Goal: Navigation & Orientation: Find specific page/section

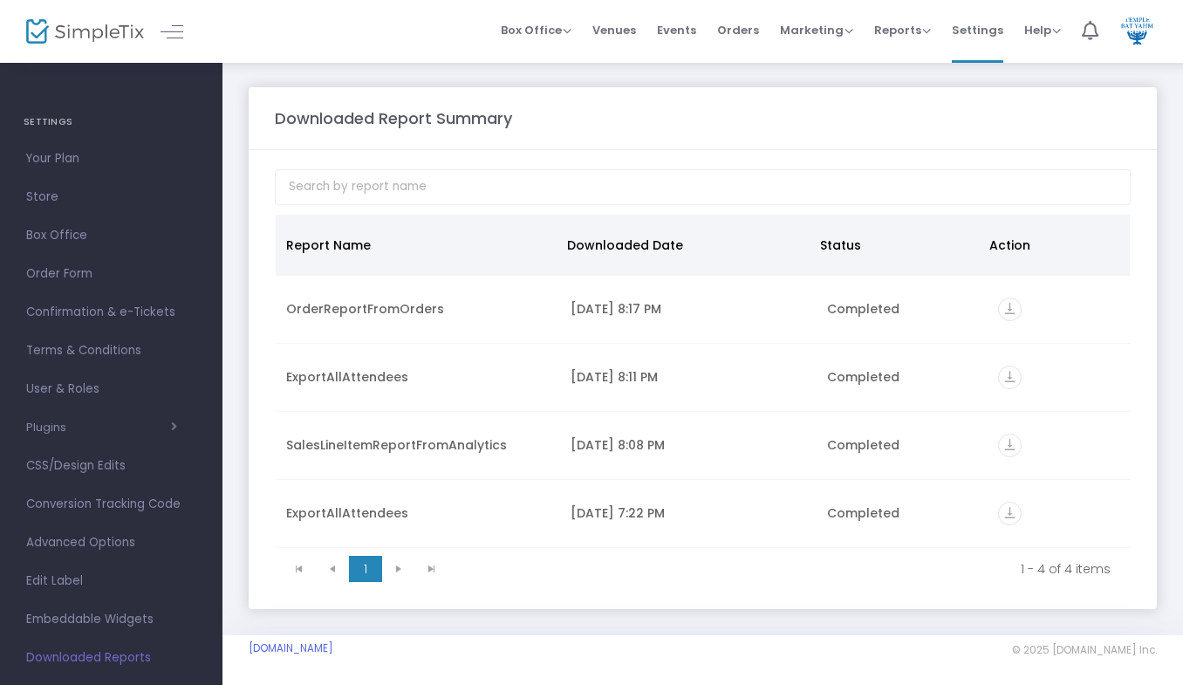
click at [696, 41] on span "Events" at bounding box center [676, 30] width 39 height 44
